Goal: Ask a question

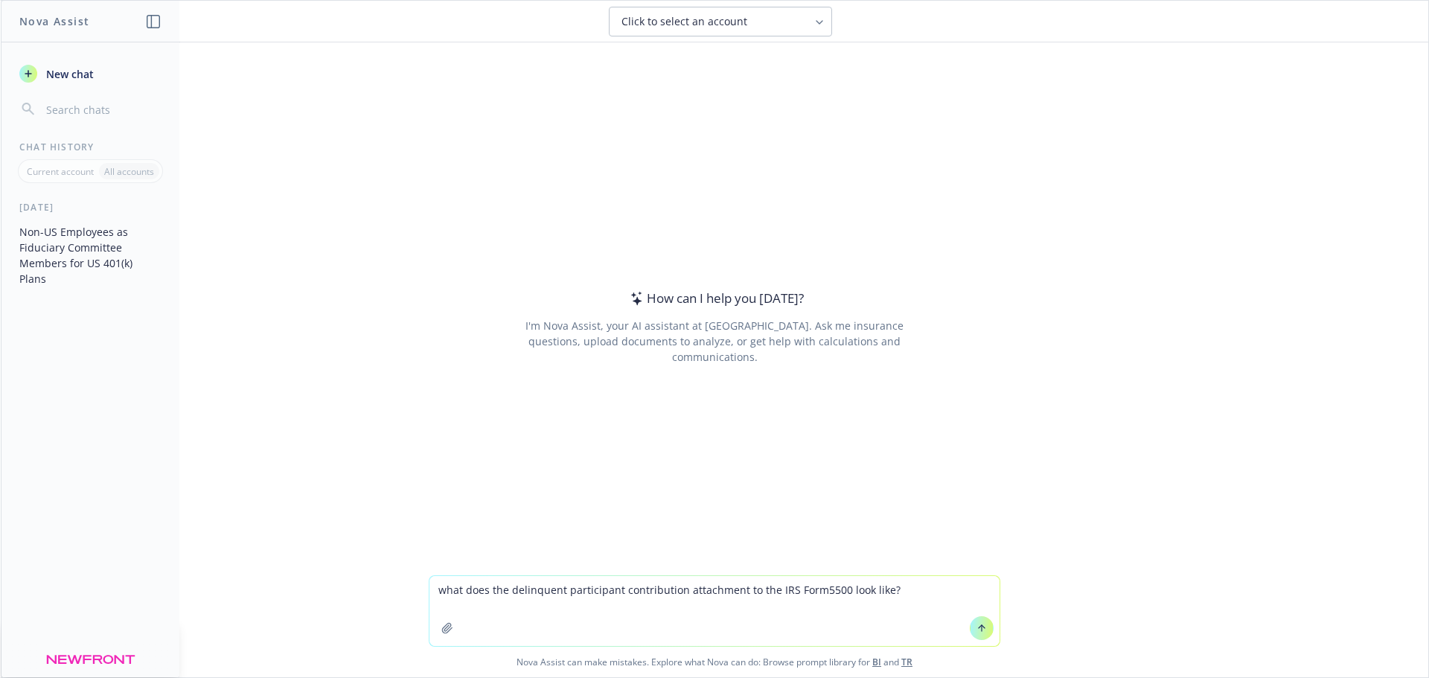
type textarea "what does the delinquent participant contribution attachment to the IRS Form 55…"
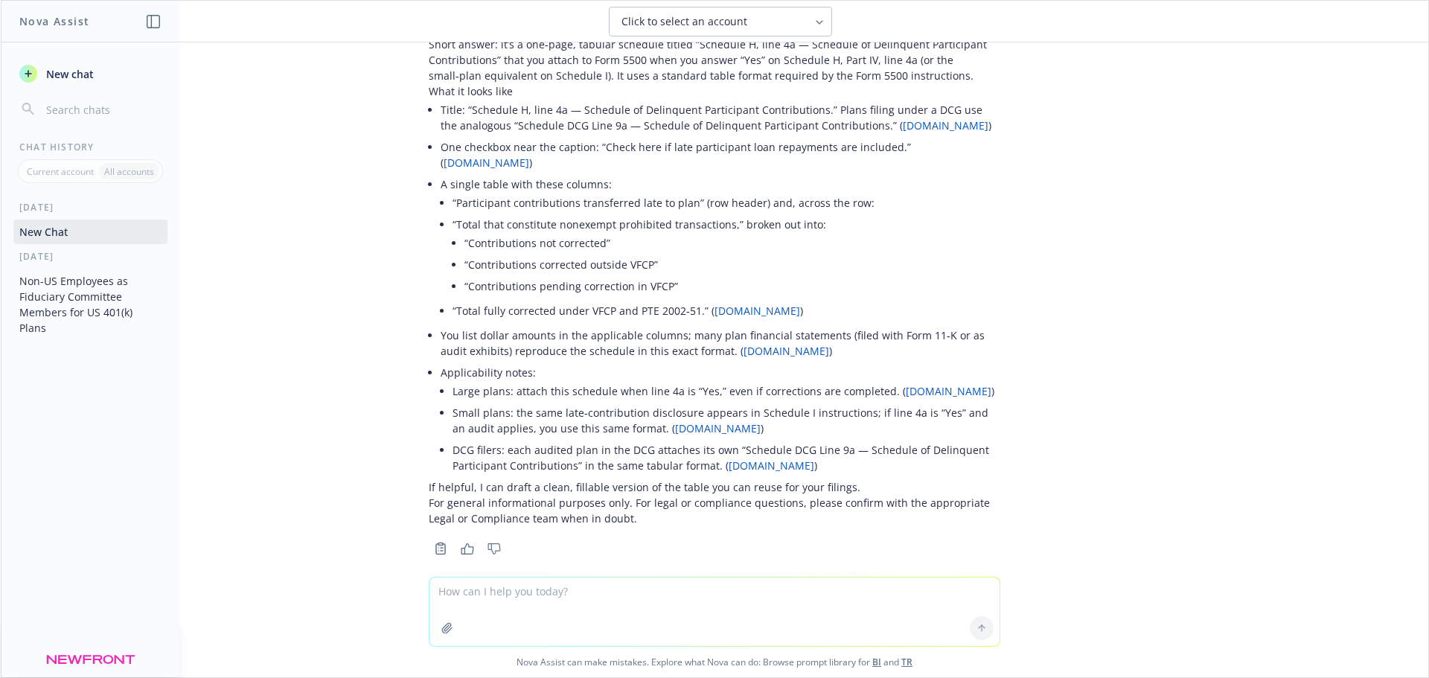
scroll to position [71, 0]
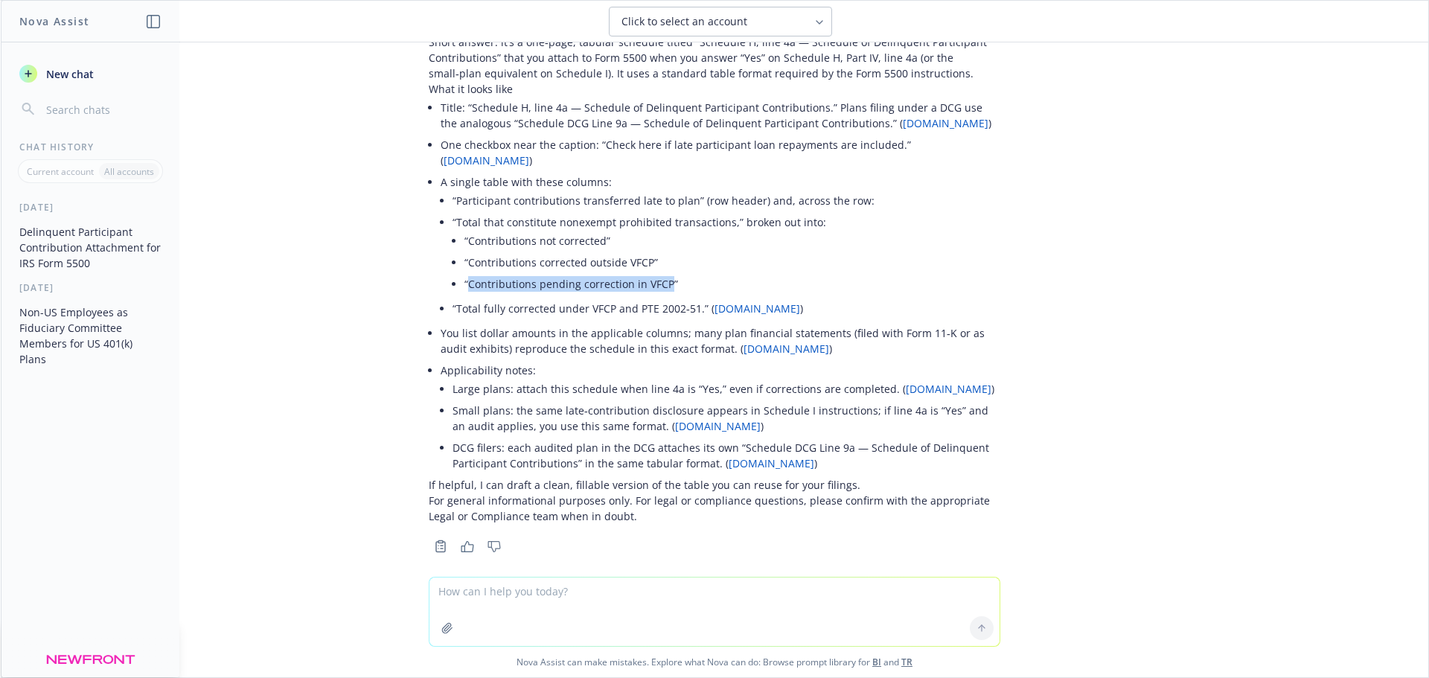
drag, startPoint x: 456, startPoint y: 267, endPoint x: 655, endPoint y: 267, distance: 198.7
click at [655, 273] on li "“Contributions pending correction in VFCP”" at bounding box center [732, 284] width 536 height 22
copy li "Contributions pending correction in VFCP"
